Goal: Task Accomplishment & Management: Manage account settings

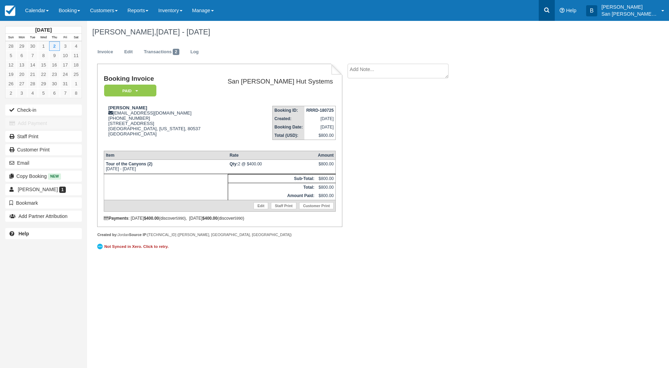
click at [547, 11] on link at bounding box center [546, 10] width 16 height 21
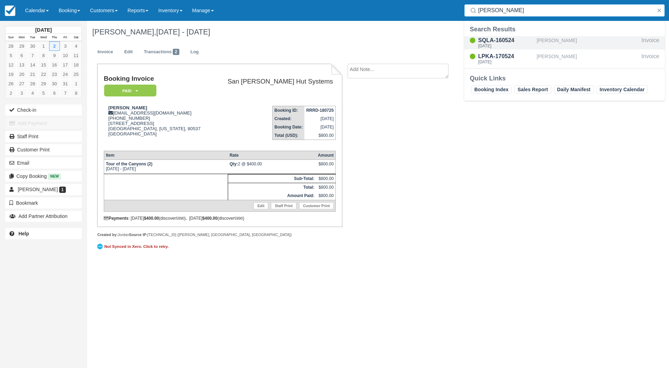
type input "[PERSON_NAME]"
click at [500, 44] on div "[DATE]" at bounding box center [506, 46] width 56 height 4
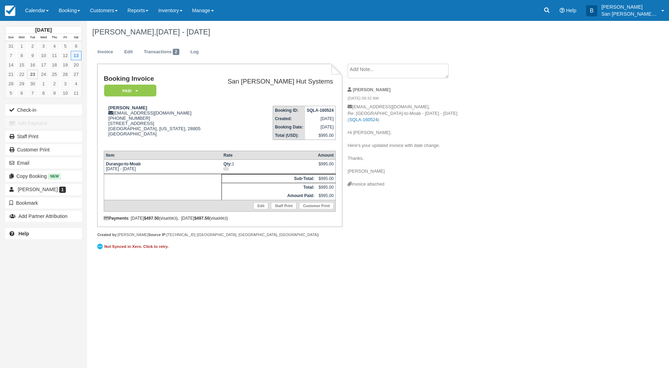
click at [369, 72] on textarea at bounding box center [397, 71] width 101 height 15
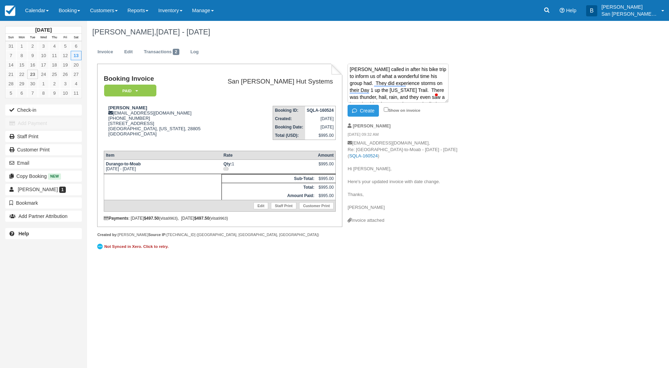
scroll to position [15, 0]
type textarea "David called in after his bike trip to inform us of what a wonderful time his g…"
click at [349, 111] on button "Create" at bounding box center [362, 111] width 31 height 12
